Goal: Transaction & Acquisition: Purchase product/service

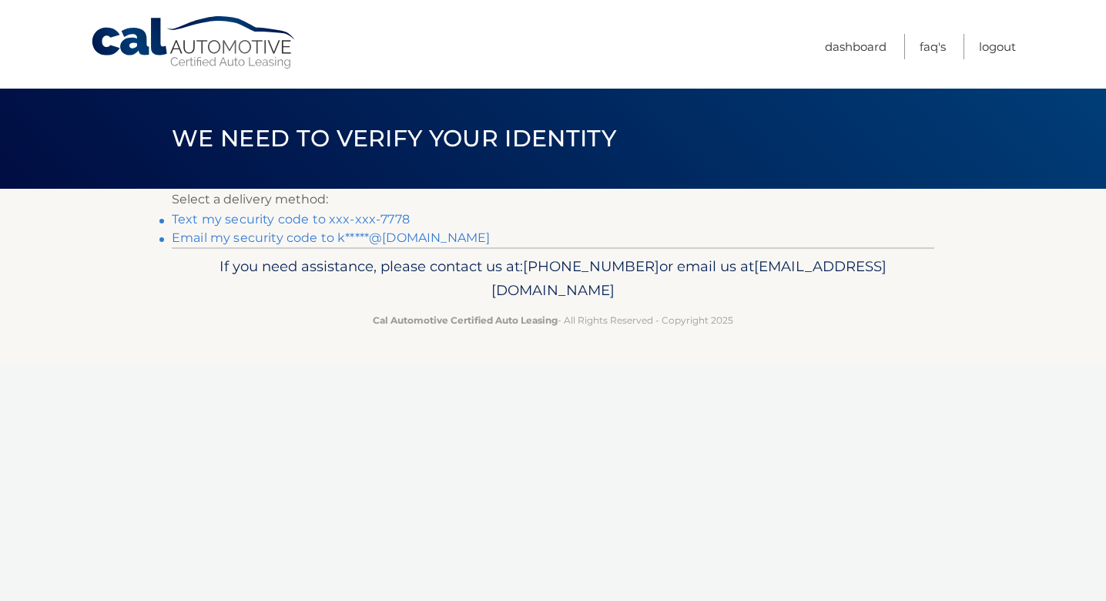
click at [387, 217] on link "Text my security code to xxx-xxx-7778" at bounding box center [291, 219] width 238 height 15
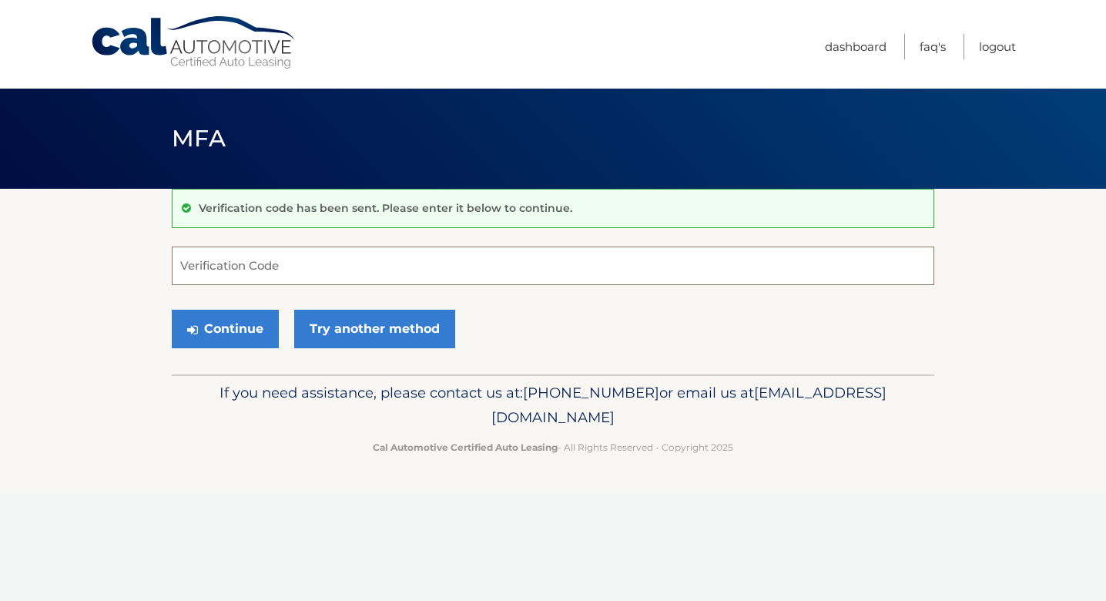
click at [343, 274] on input "Verification Code" at bounding box center [553, 265] width 762 height 39
type input "722144"
click at [216, 324] on button "Continue" at bounding box center [225, 329] width 107 height 39
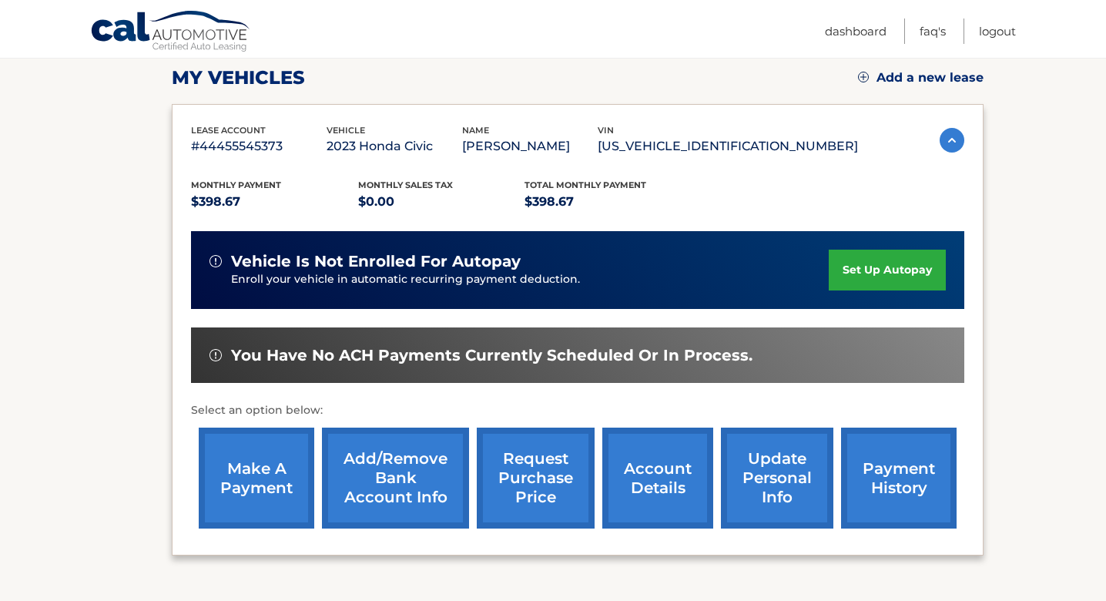
scroll to position [261, 0]
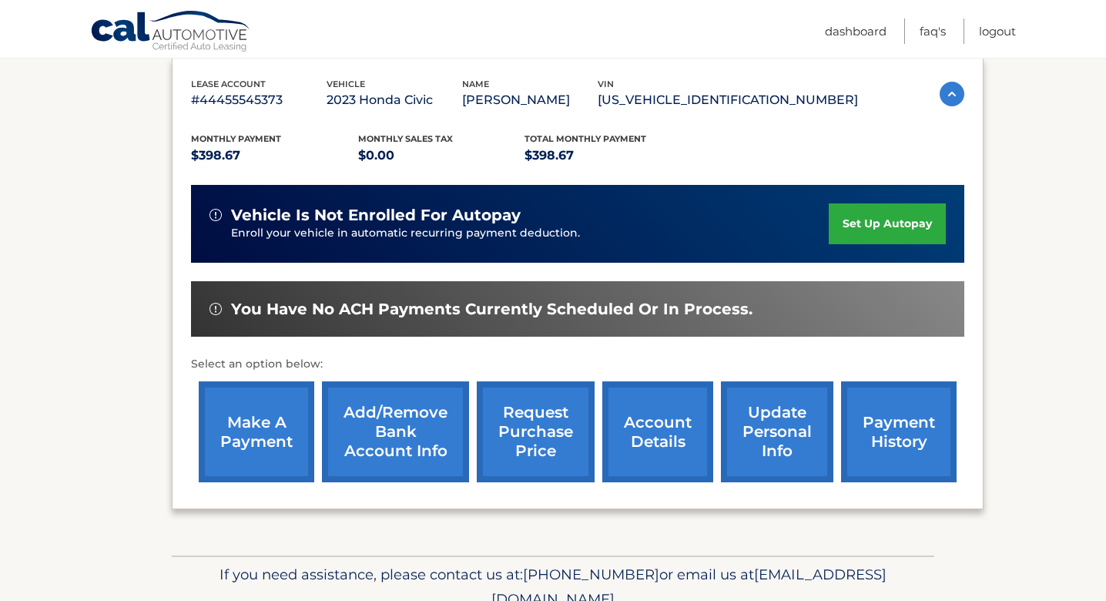
click at [276, 437] on link "make a payment" at bounding box center [257, 431] width 116 height 101
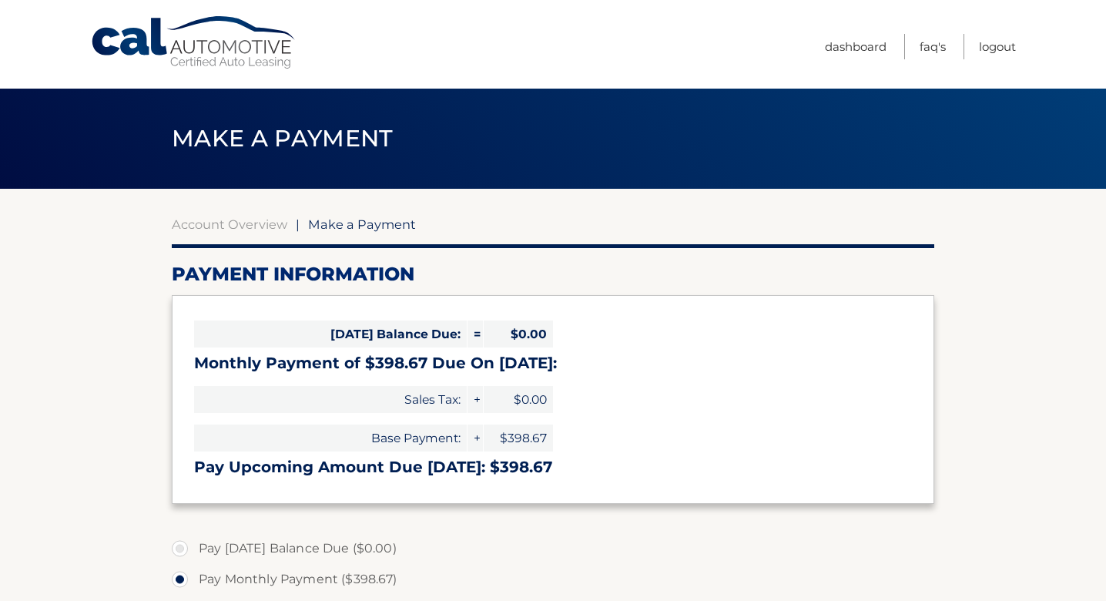
select select "ZDU5N2I4OGYtM2U4MC00MzQxLTkxYmEtNTU5ZTAxMDZlZDhk"
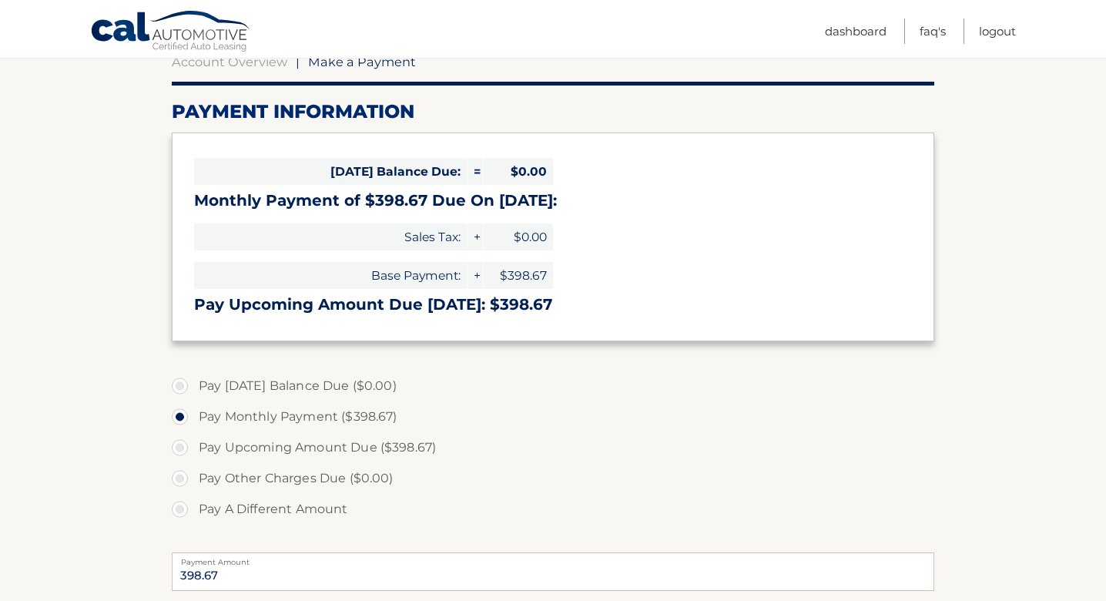
scroll to position [166, 0]
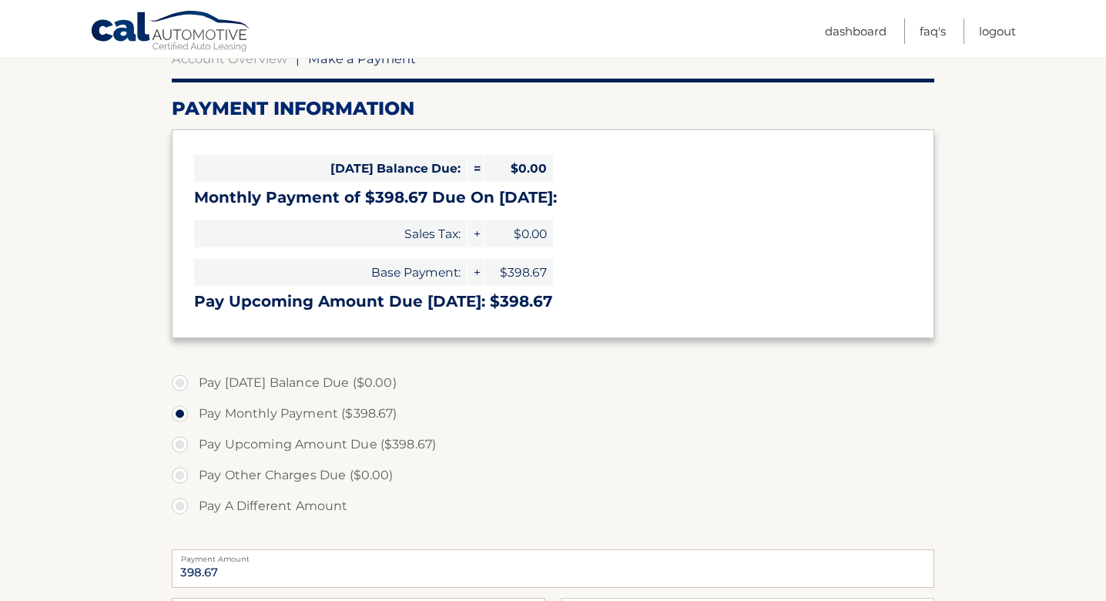
click at [180, 446] on label "Pay Upcoming Amount Due ($398.67)" at bounding box center [553, 444] width 762 height 31
click at [180, 446] on input "Pay Upcoming Amount Due ($398.67)" at bounding box center [185, 441] width 15 height 25
radio input "true"
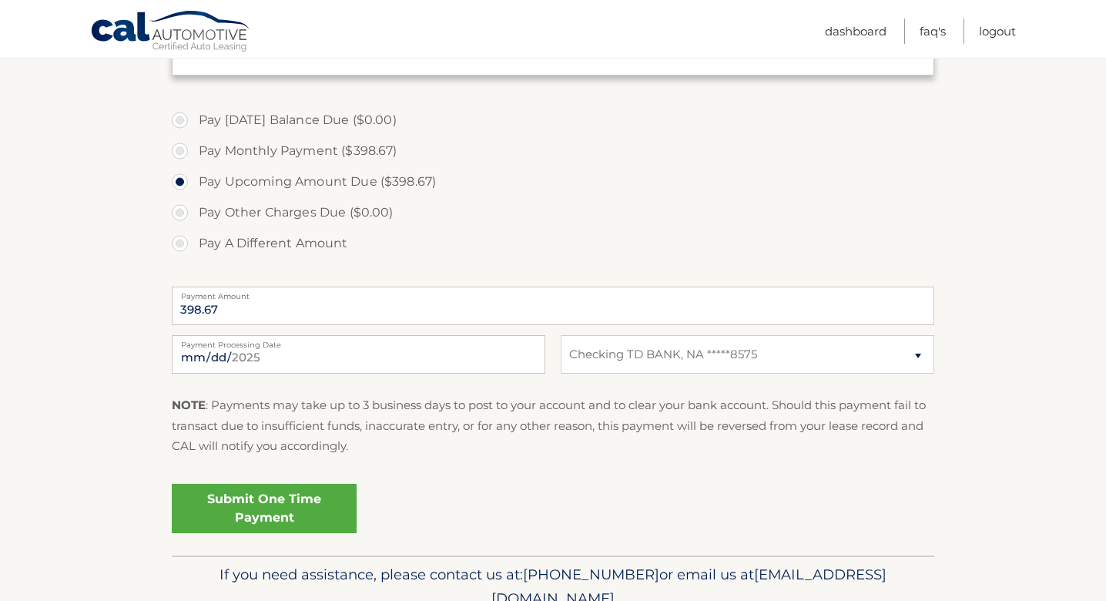
scroll to position [474, 0]
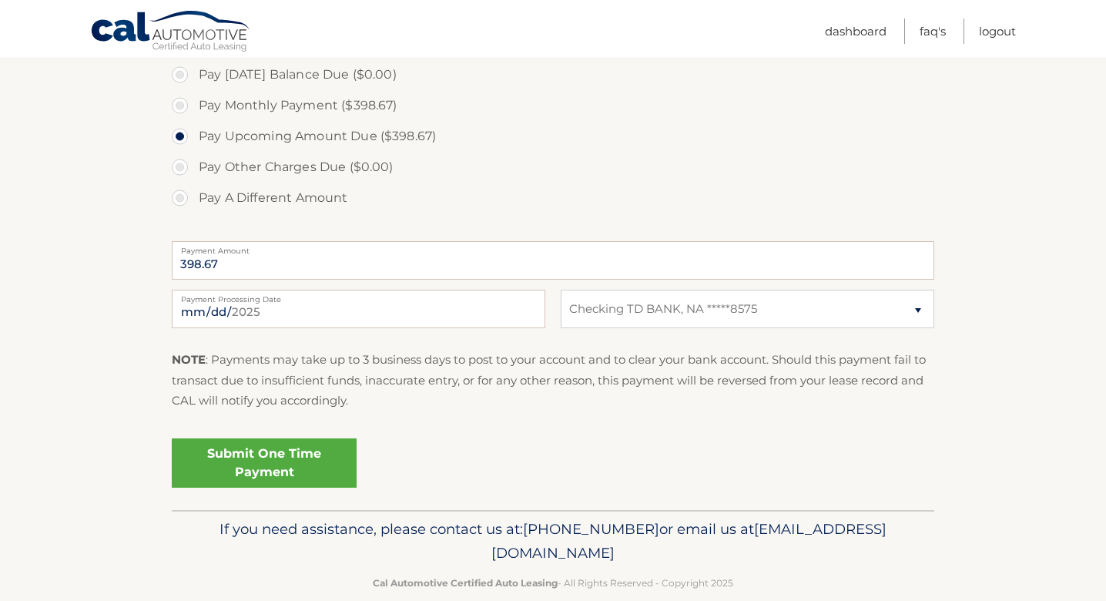
click at [253, 457] on link "Submit One Time Payment" at bounding box center [264, 462] width 185 height 49
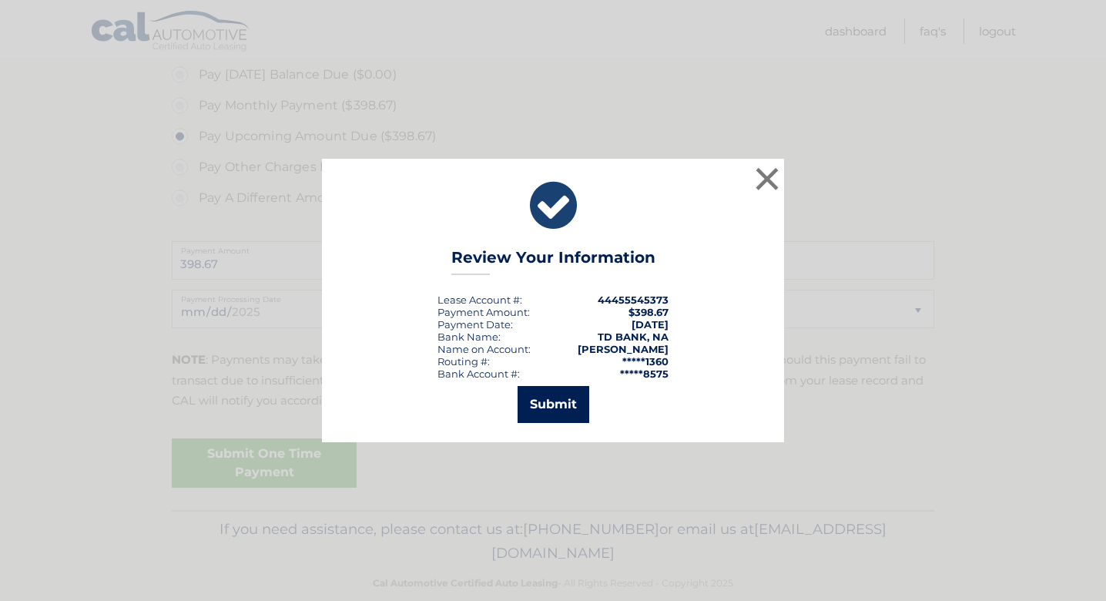
click at [565, 397] on button "Submit" at bounding box center [553, 404] width 72 height 37
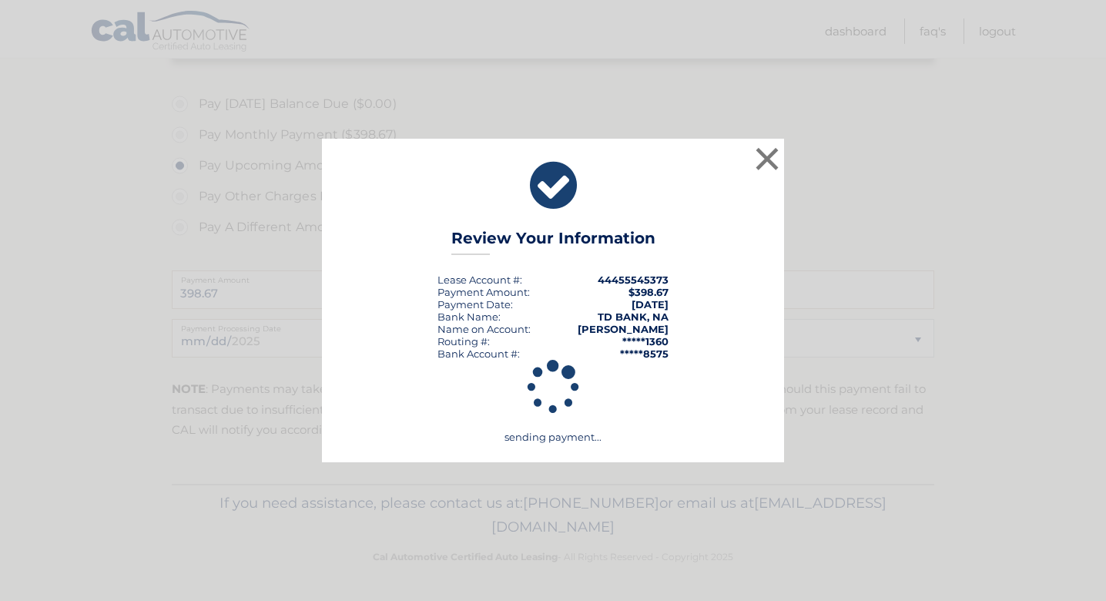
scroll to position [440, 0]
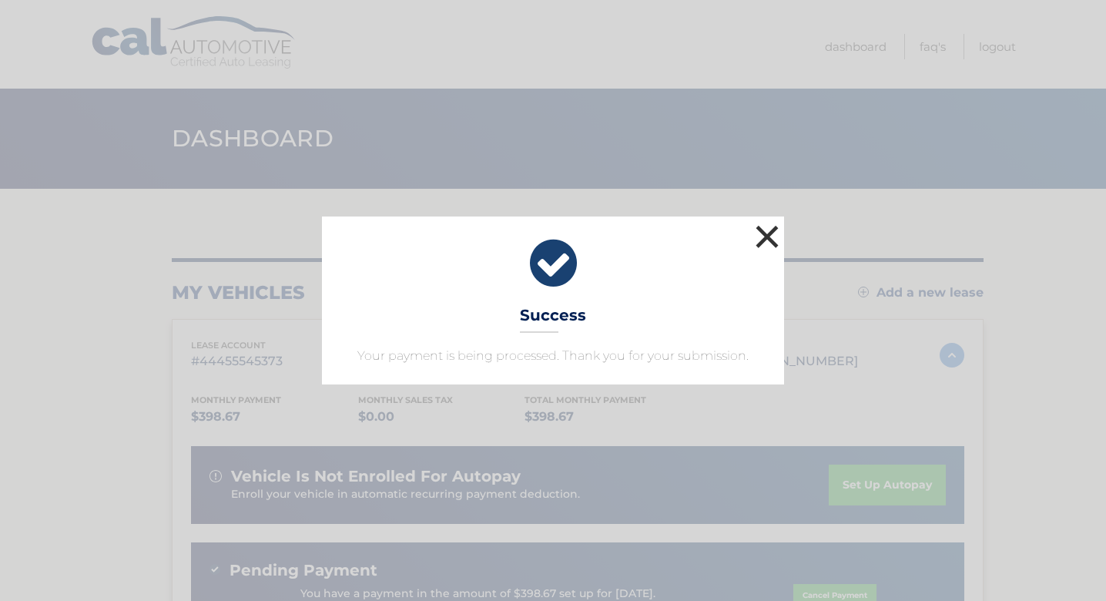
click at [767, 231] on button "×" at bounding box center [767, 236] width 31 height 31
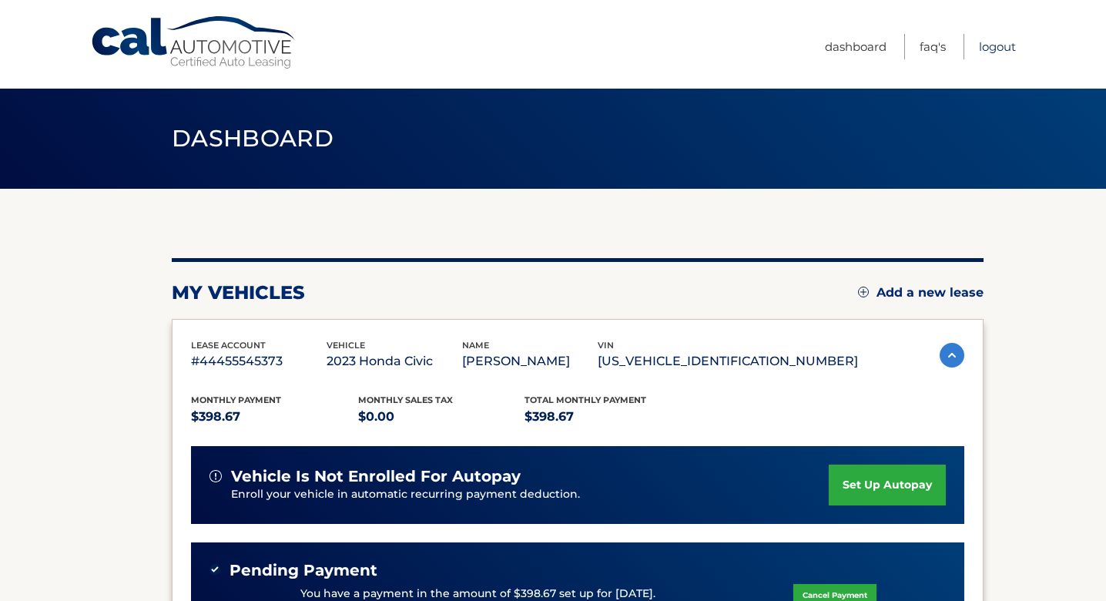
click at [1003, 46] on link "Logout" at bounding box center [997, 46] width 37 height 25
